Goal: Task Accomplishment & Management: Complete application form

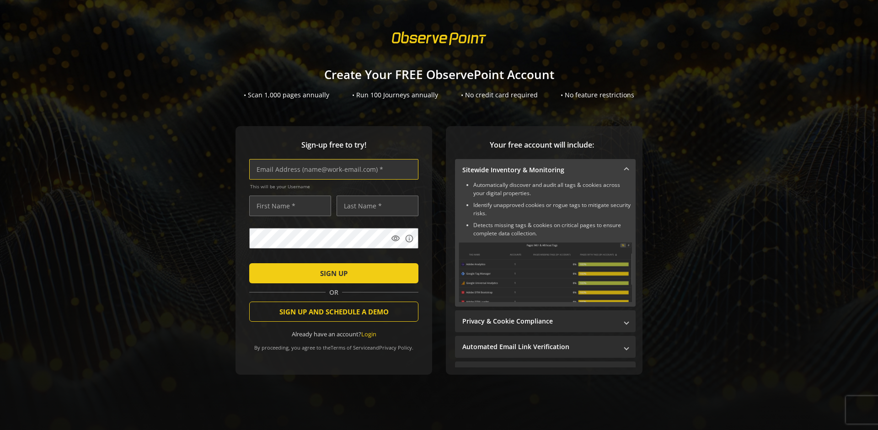
click at [332, 169] on input "text" at bounding box center [333, 169] width 169 height 21
type input "[EMAIL_ADDRESS][DOMAIN_NAME]"
click at [288, 206] on input "text" at bounding box center [290, 206] width 82 height 21
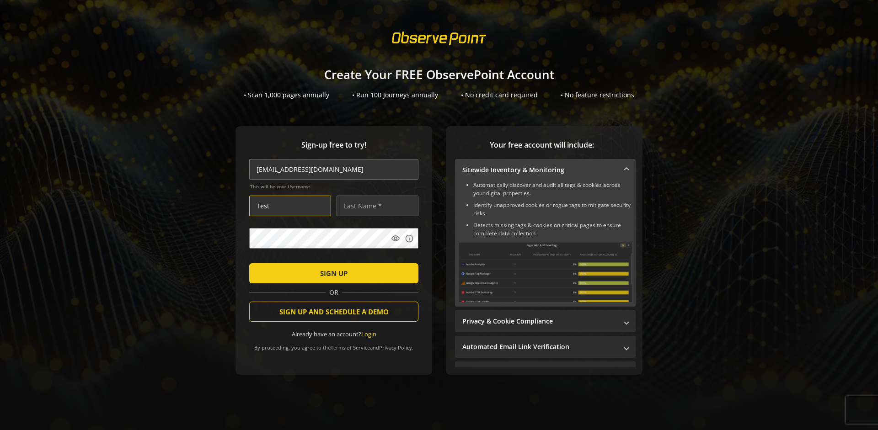
type input "Test"
click at [375, 206] on input "text" at bounding box center [378, 206] width 82 height 21
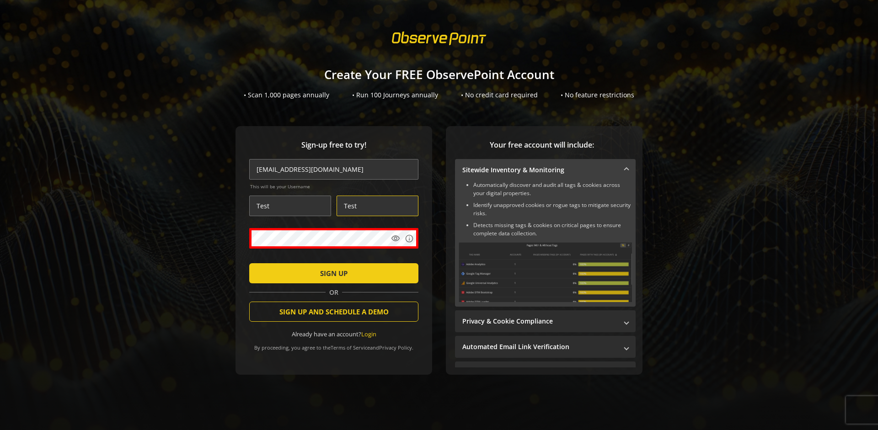
type input "Test"
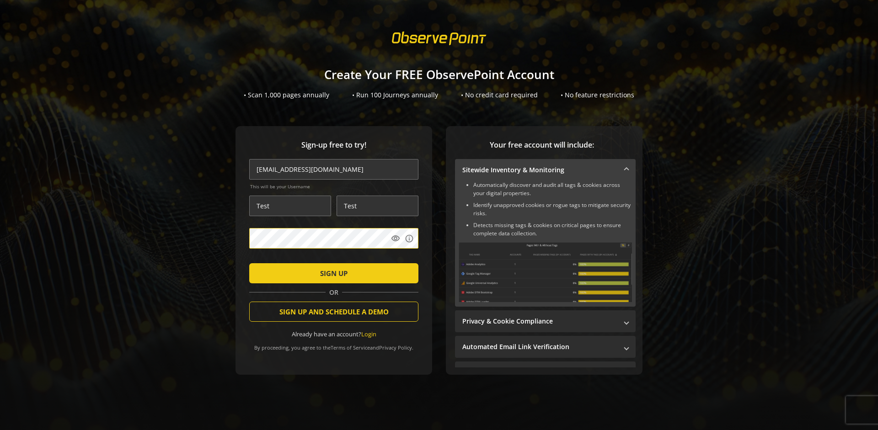
click at [332, 273] on span "SIGN UP" at bounding box center [333, 273] width 27 height 16
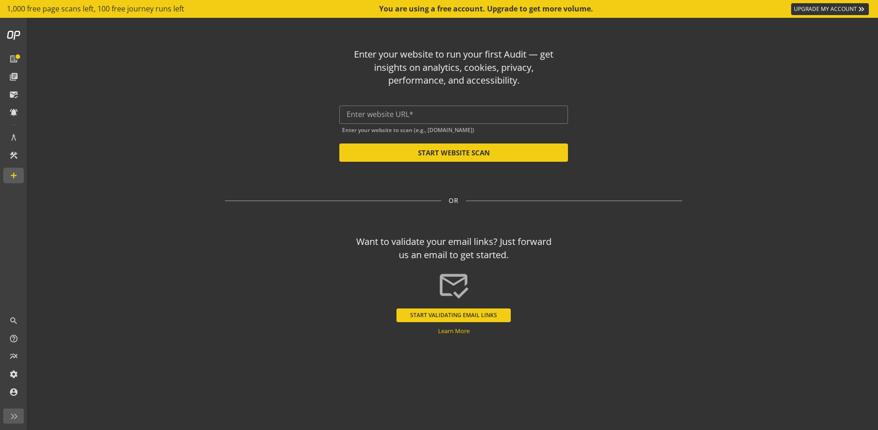
click at [454, 315] on button "START VALIDATING EMAIL LINKS" at bounding box center [453, 316] width 114 height 14
